Goal: Find specific page/section: Find specific page/section

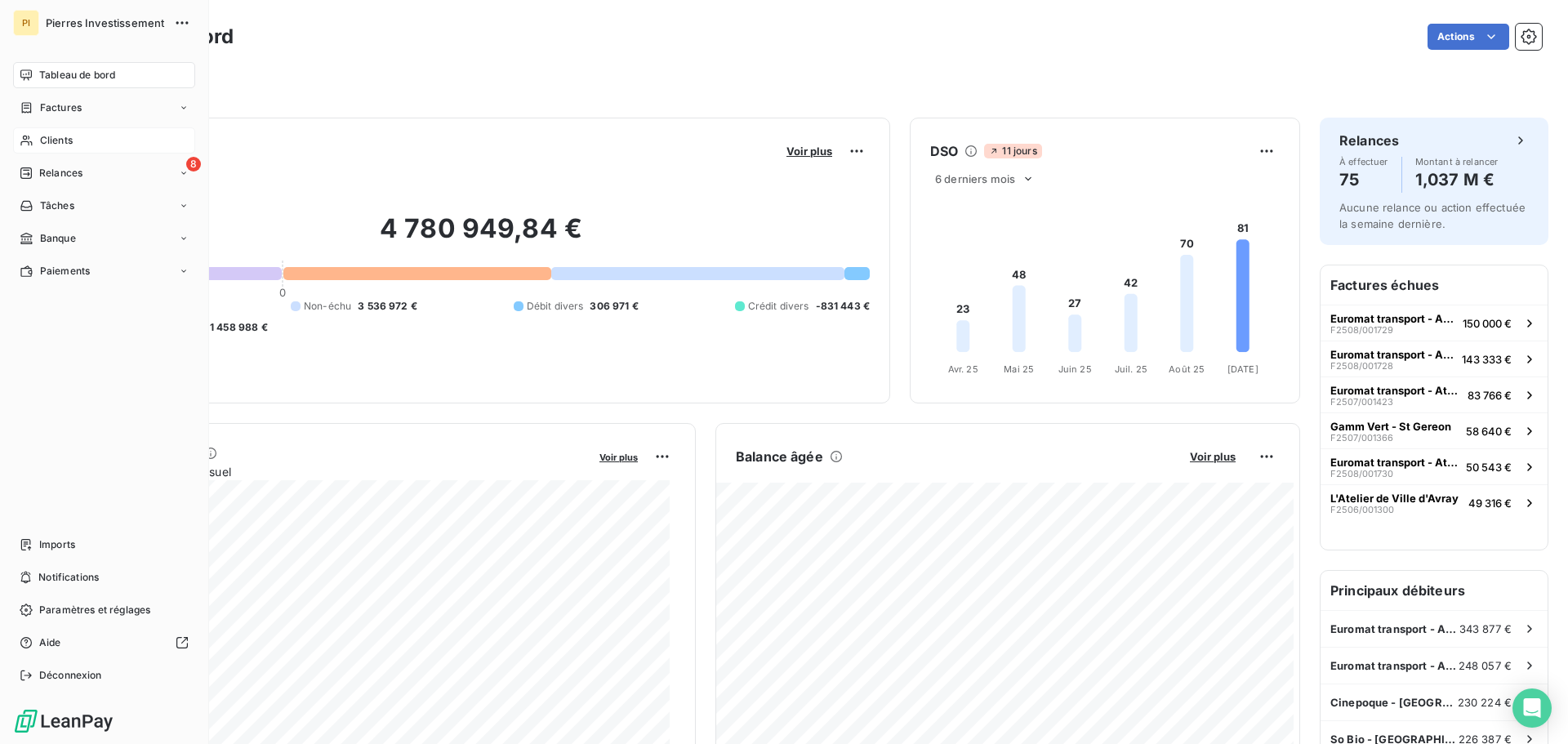
click at [70, 138] on span "Clients" at bounding box center [56, 140] width 33 height 14
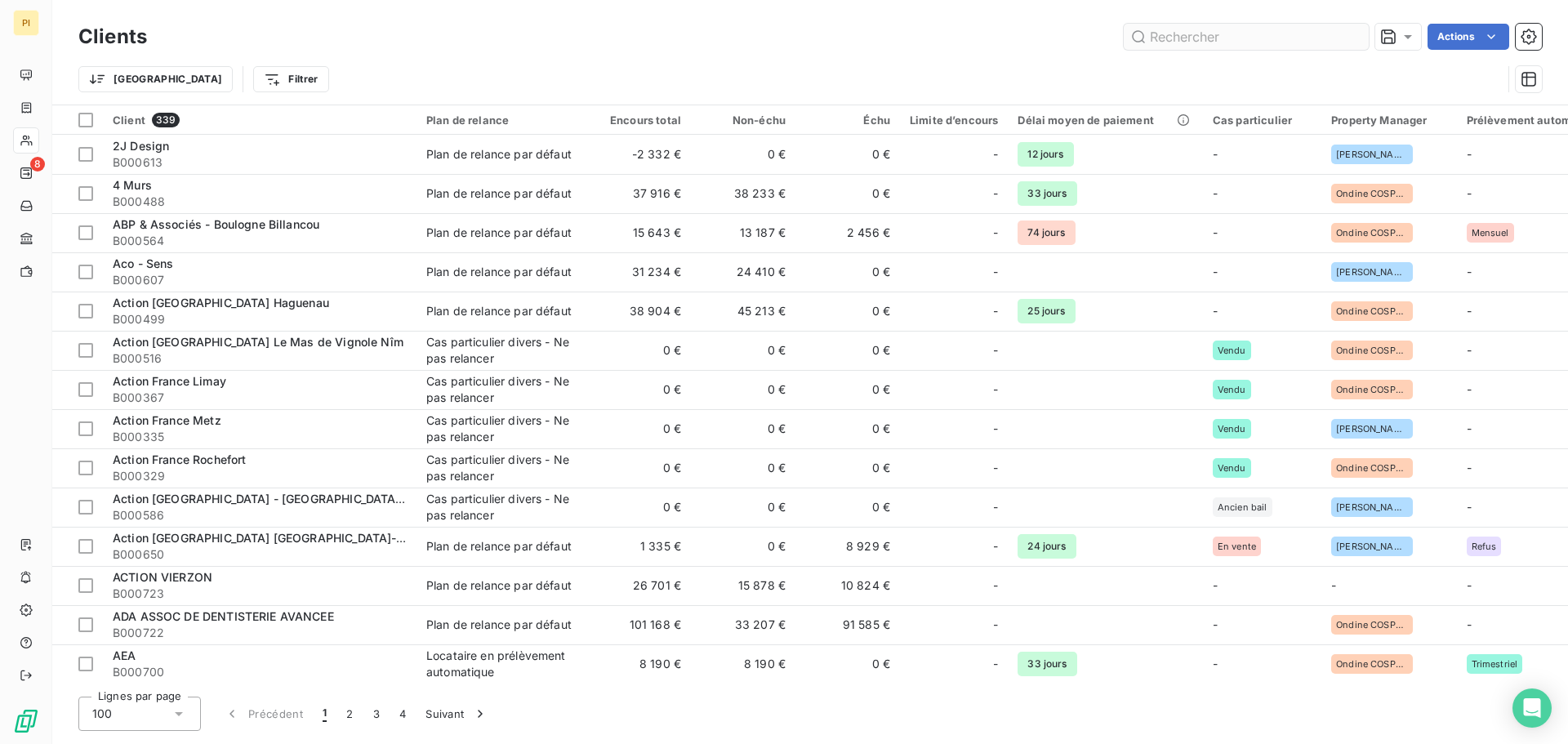
click at [1189, 36] on input "text" at bounding box center [1247, 37] width 245 height 26
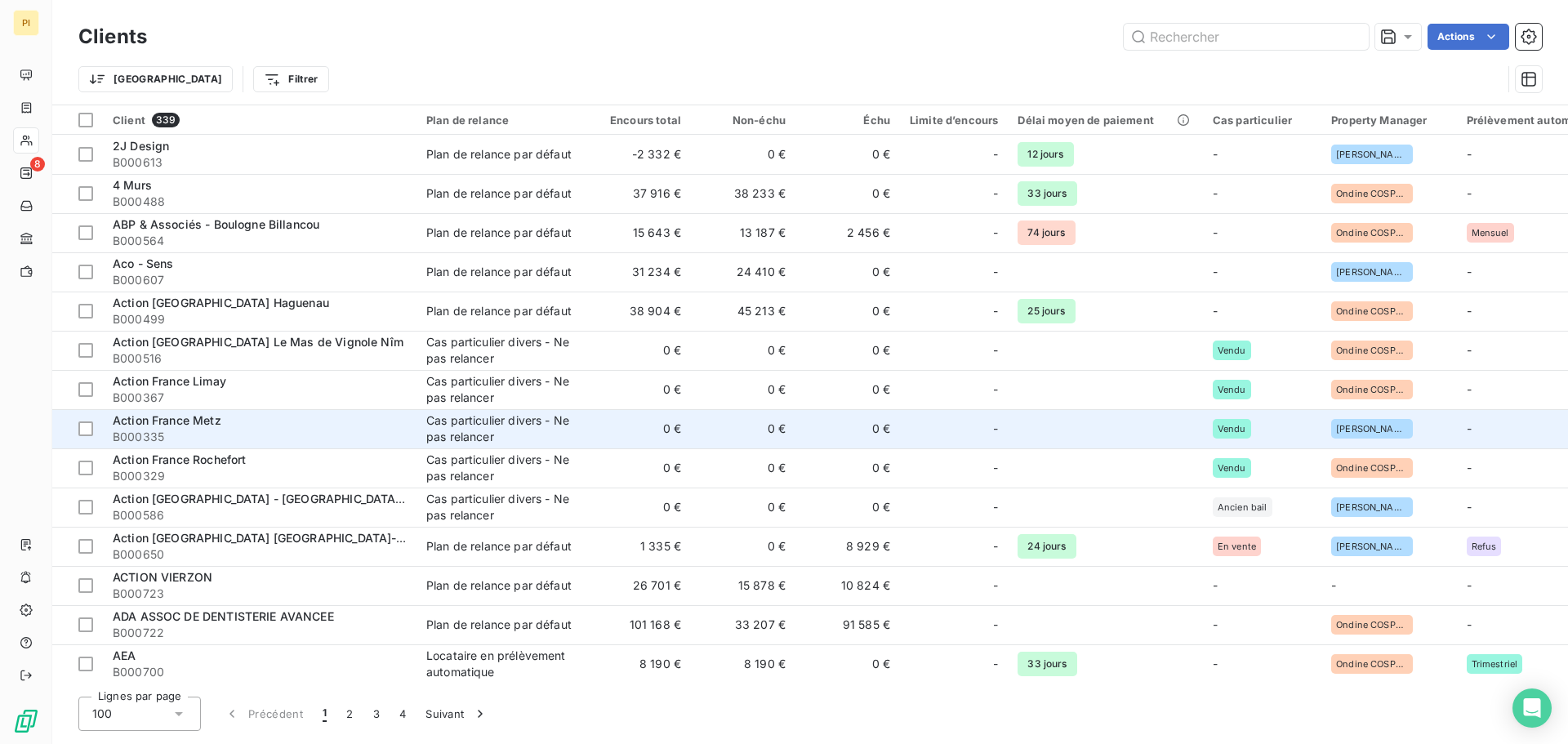
click at [158, 425] on span "Action France Metz" at bounding box center [167, 420] width 109 height 14
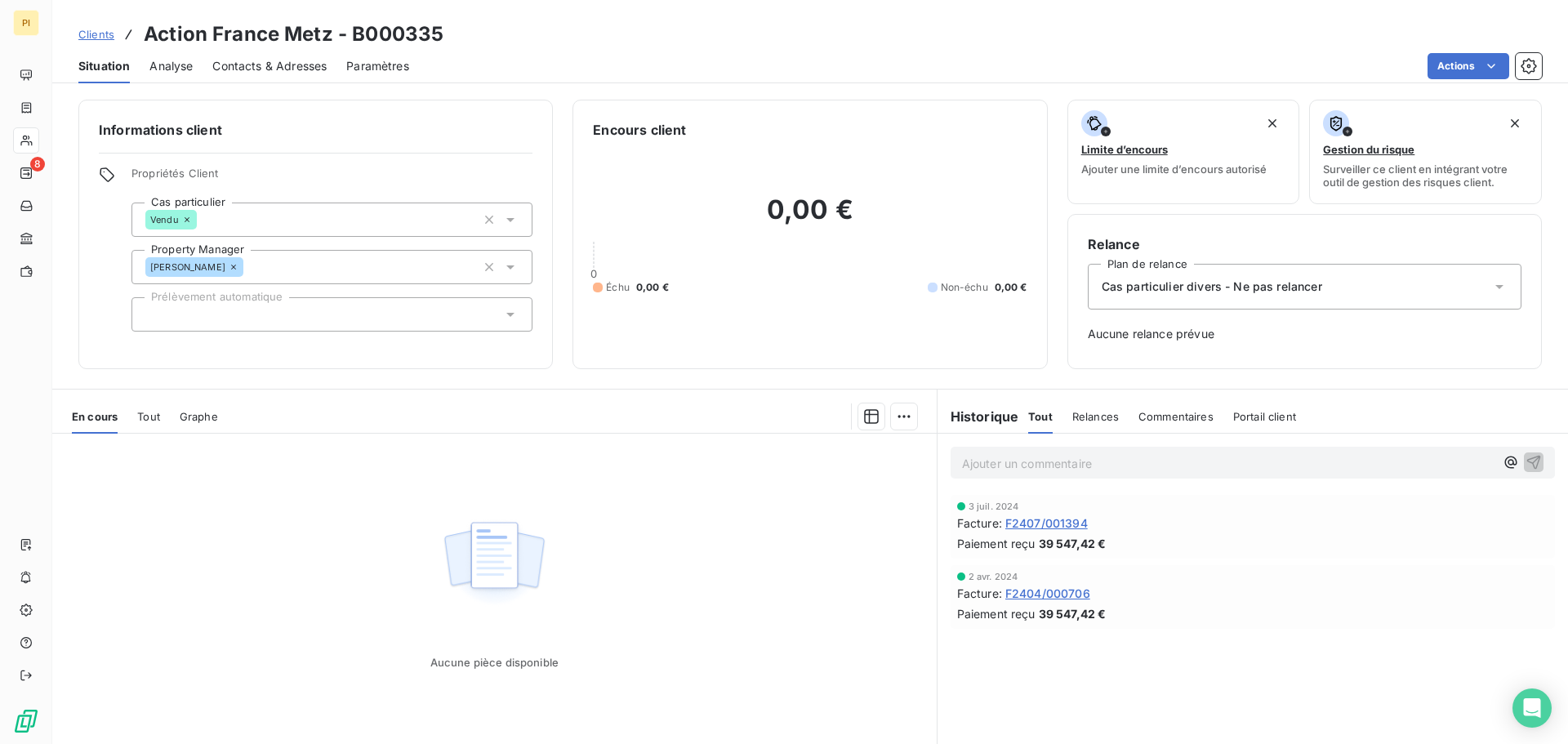
click at [269, 71] on span "Contacts & Adresses" at bounding box center [269, 66] width 115 height 16
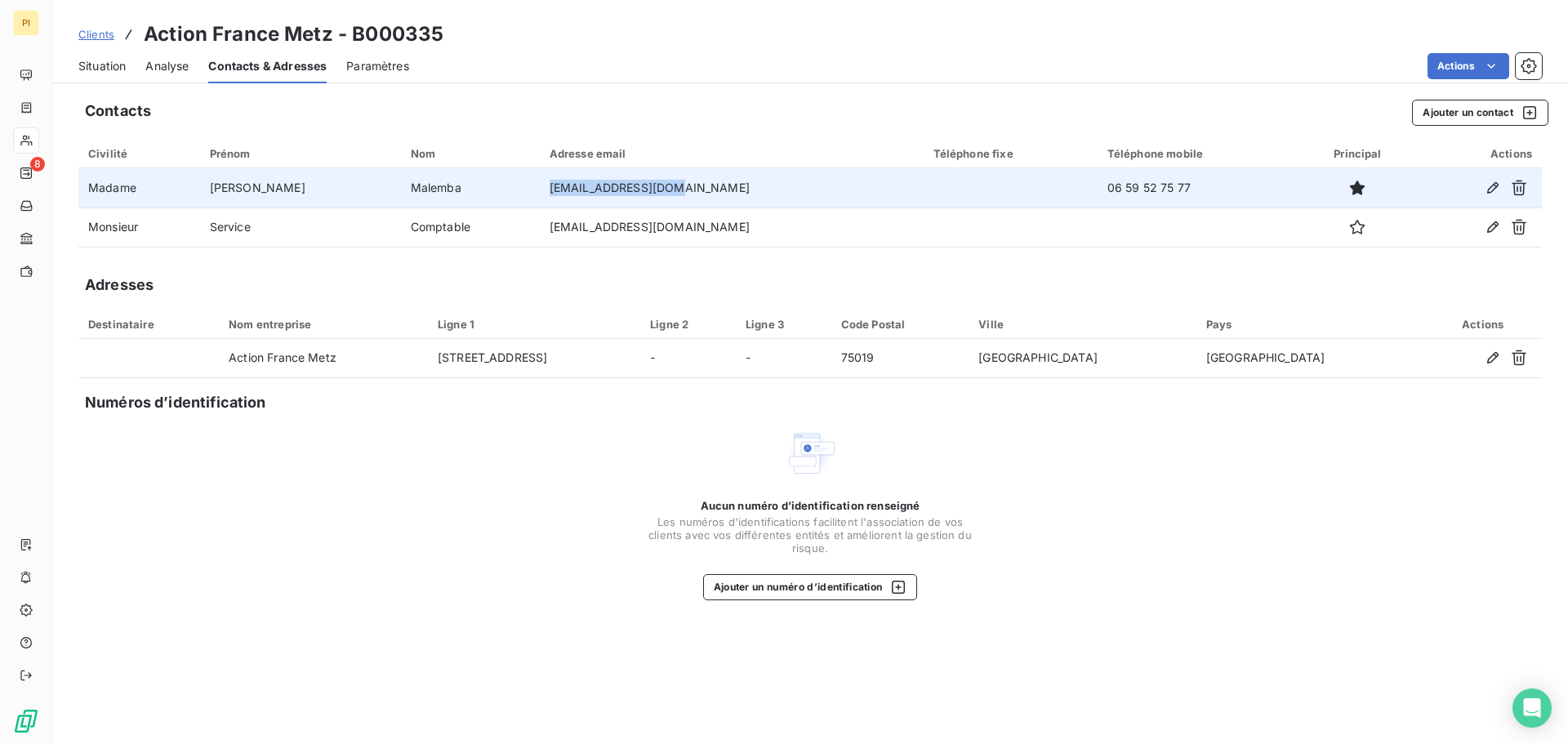
drag, startPoint x: 652, startPoint y: 189, endPoint x: 517, endPoint y: 204, distance: 135.8
click at [517, 204] on tr "Madame [PERSON_NAME] [EMAIL_ADDRESS][DOMAIN_NAME] 06 59 52 75 77" at bounding box center [810, 187] width 1464 height 40
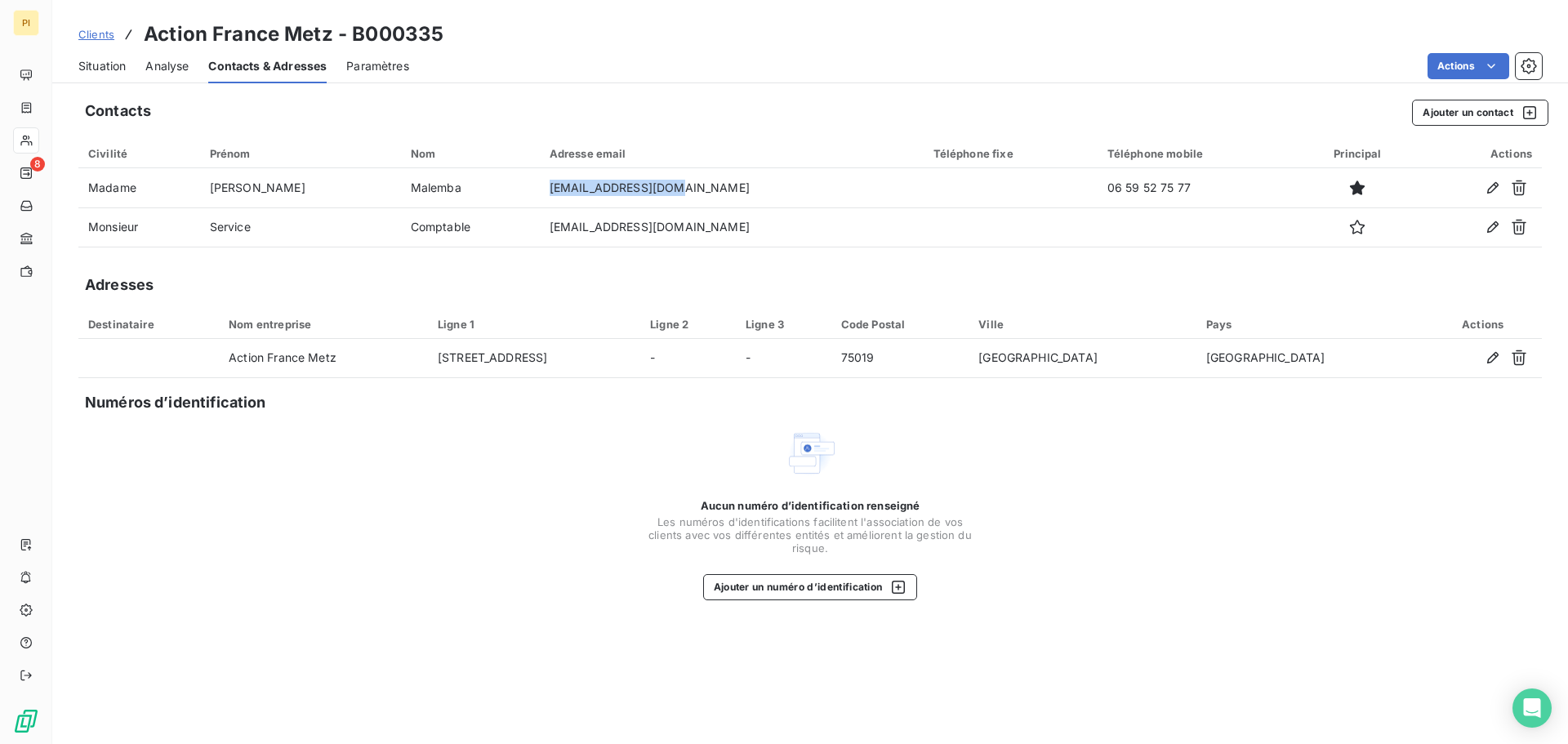
click at [115, 64] on span "Situation" at bounding box center [101, 66] width 47 height 16
